Goal: Information Seeking & Learning: Learn about a topic

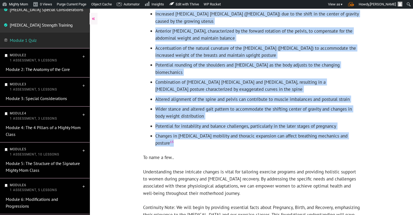
scroll to position [249, 0]
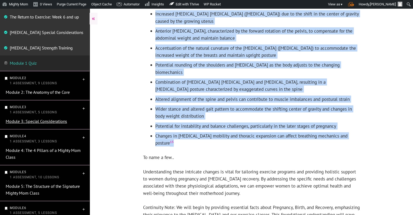
click at [59, 120] on link "Module 3: Special Considerations" at bounding box center [36, 120] width 61 height 5
click at [42, 122] on link "Module 3: Special Considerations" at bounding box center [36, 120] width 61 height 5
click at [42, 119] on link "Module 3: Special Considerations" at bounding box center [36, 120] width 61 height 5
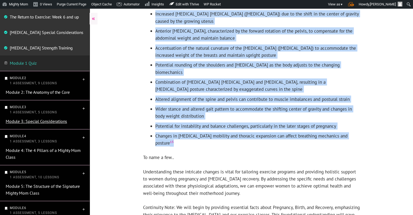
click at [44, 121] on link "Module 3: Special Considerations" at bounding box center [36, 120] width 61 height 5
